Goal: Task Accomplishment & Management: Manage account settings

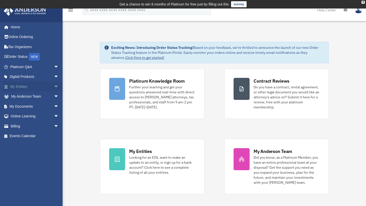
click at [54, 85] on span "arrow_drop_down" at bounding box center [59, 87] width 10 height 10
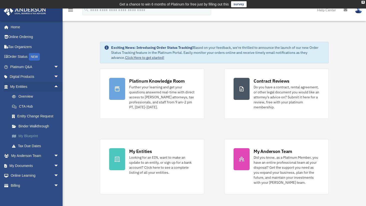
click at [35, 134] on link "My Blueprint" at bounding box center [36, 136] width 59 height 10
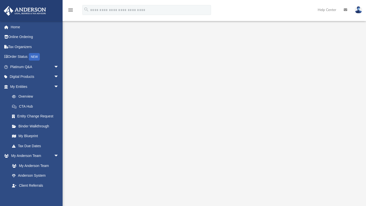
scroll to position [26, 0]
click at [358, 12] on img at bounding box center [359, 9] width 8 height 7
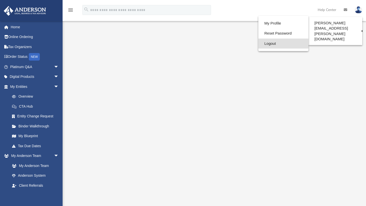
click at [258, 41] on link "Logout" at bounding box center [283, 44] width 50 height 10
